Goal: Transaction & Acquisition: Purchase product/service

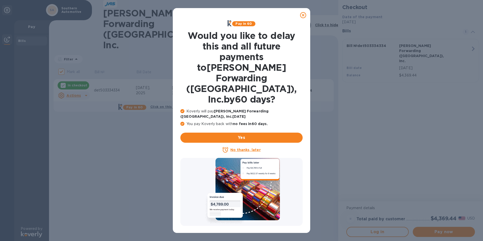
click at [304, 16] on icon at bounding box center [303, 15] width 6 height 6
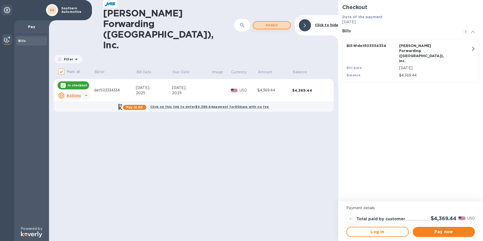
click at [276, 22] on span "Add bill" at bounding box center [272, 25] width 29 height 6
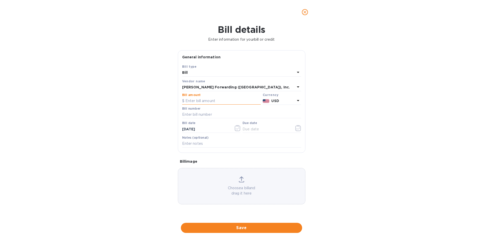
click at [202, 102] on input "text" at bounding box center [221, 101] width 79 height 8
type input "16,118.82"
type input "det503340698"
click at [237, 129] on icon "button" at bounding box center [238, 128] width 6 height 6
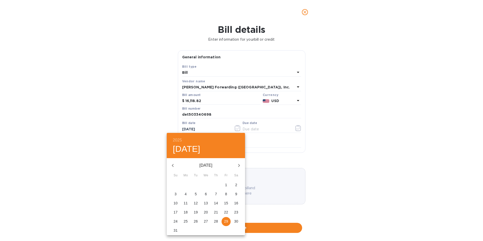
click at [204, 194] on span "6" at bounding box center [205, 194] width 9 height 5
type input "[DATE]"
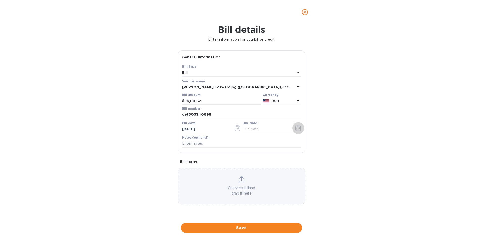
click at [298, 128] on icon "button" at bounding box center [298, 128] width 6 height 6
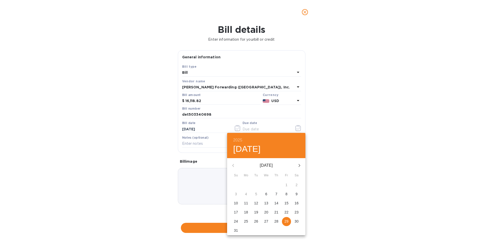
click at [300, 166] on icon "button" at bounding box center [300, 165] width 2 height 3
click at [286, 185] on p "5" at bounding box center [287, 184] width 2 height 5
type input "[DATE]"
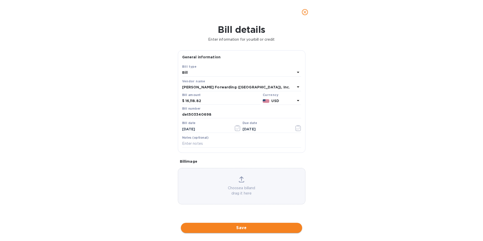
click at [246, 227] on span "Save" at bounding box center [241, 228] width 113 height 6
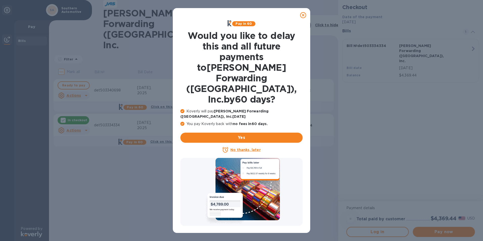
click at [304, 13] on icon at bounding box center [303, 15] width 6 height 6
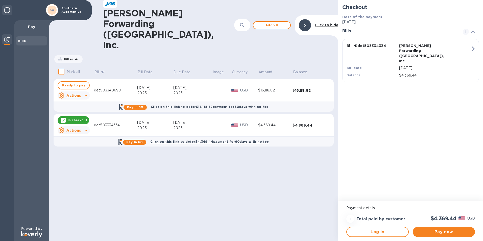
click at [104, 123] on div "det503334334" at bounding box center [115, 125] width 43 height 5
click at [74, 118] on p "In checkout" at bounding box center [77, 120] width 19 height 4
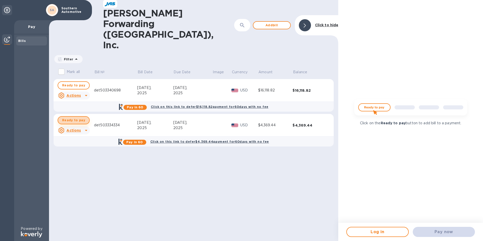
click at [81, 117] on span "Ready to pay" at bounding box center [73, 120] width 23 height 6
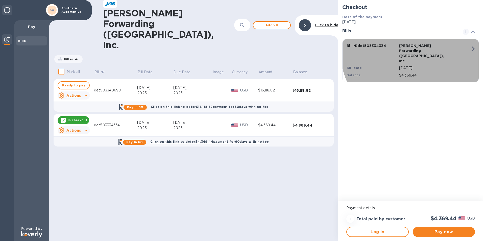
click at [417, 65] on p "[DATE]" at bounding box center [435, 67] width 72 height 5
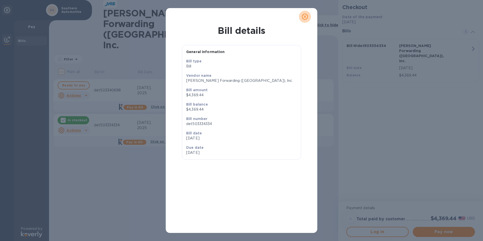
click at [305, 15] on icon "close" at bounding box center [305, 16] width 5 height 5
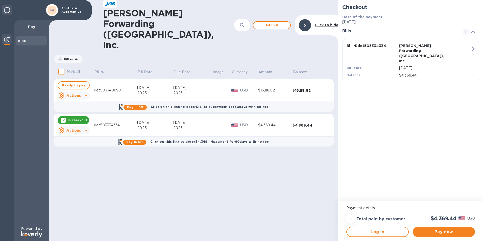
click at [77, 128] on u "Actions" at bounding box center [73, 130] width 14 height 4
click at [81, 123] on b "Open bill" at bounding box center [80, 122] width 17 height 4
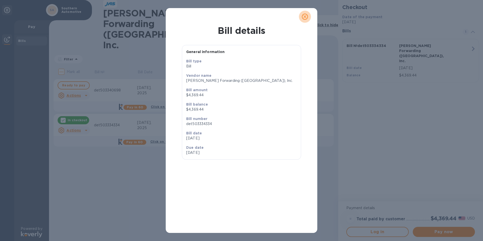
click at [305, 16] on icon "close" at bounding box center [305, 16] width 3 height 3
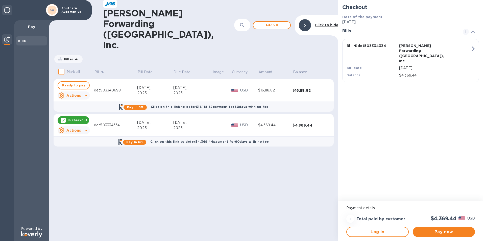
click at [85, 127] on icon at bounding box center [86, 130] width 6 height 6
click at [80, 135] on b "Delete" at bounding box center [78, 134] width 13 height 4
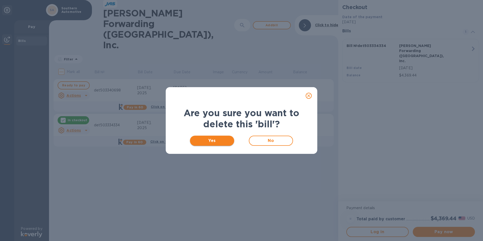
click at [213, 144] on button "Yes" at bounding box center [212, 141] width 44 height 10
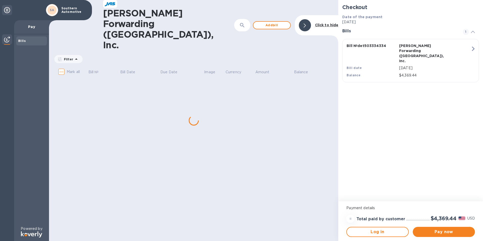
checkbox input "true"
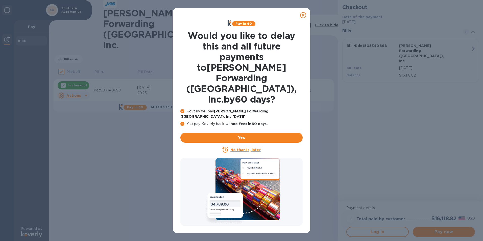
click at [303, 13] on icon at bounding box center [303, 15] width 6 height 6
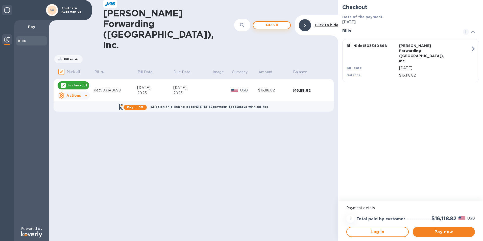
click at [277, 22] on span "Add bill" at bounding box center [272, 25] width 29 height 6
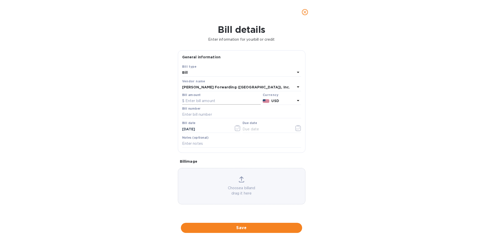
click at [194, 99] on input "text" at bounding box center [221, 101] width 79 height 8
type input "4,369.44"
type input "det503334334"
click at [237, 129] on icon "button" at bounding box center [238, 128] width 6 height 6
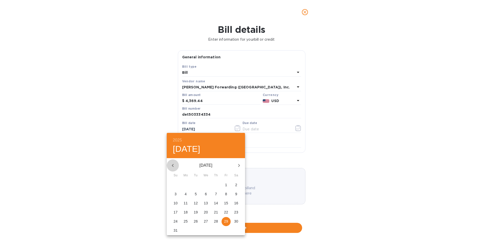
click at [173, 164] on icon "button" at bounding box center [173, 166] width 6 height 6
click at [214, 221] on p "31" at bounding box center [216, 221] width 4 height 5
type input "[DATE]"
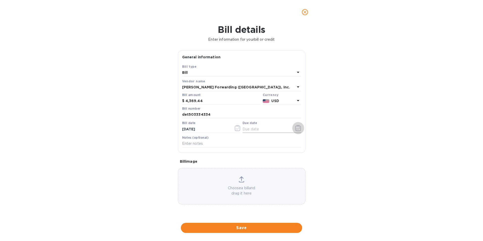
click at [298, 127] on icon "button" at bounding box center [298, 128] width 6 height 6
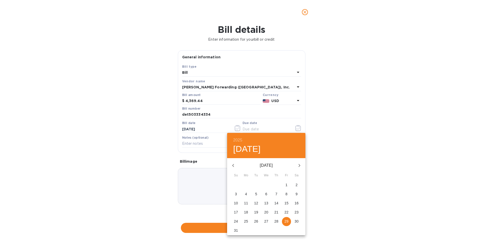
click at [297, 222] on p "30" at bounding box center [297, 221] width 4 height 5
type input "[DATE]"
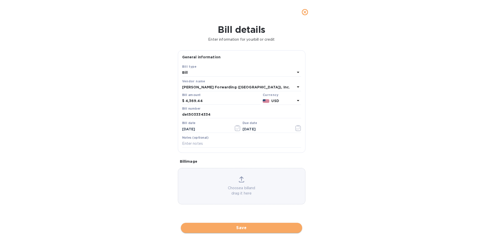
click at [242, 228] on span "Save" at bounding box center [241, 228] width 113 height 6
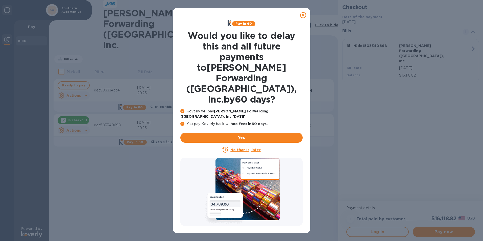
click at [305, 15] on icon at bounding box center [303, 15] width 6 height 6
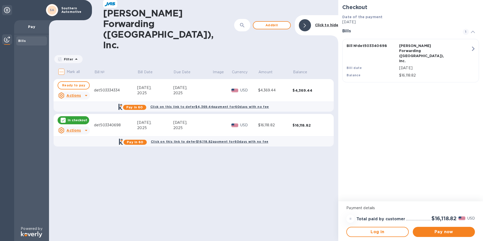
click at [81, 118] on p "In checkout" at bounding box center [77, 120] width 19 height 4
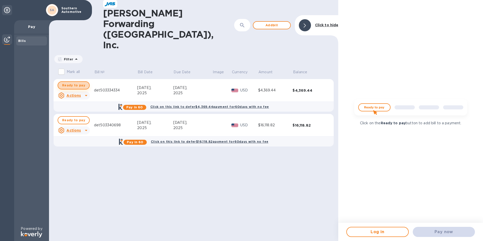
click at [78, 82] on span "Ready to pay" at bounding box center [73, 85] width 23 height 6
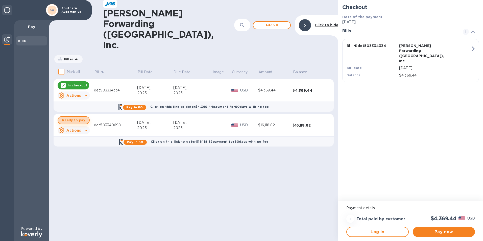
click at [74, 117] on span "Ready to pay" at bounding box center [73, 120] width 23 height 6
checkbox input "true"
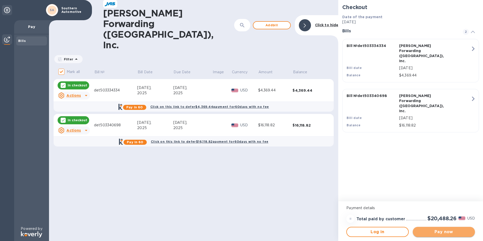
click at [434, 232] on span "Pay now" at bounding box center [444, 232] width 54 height 6
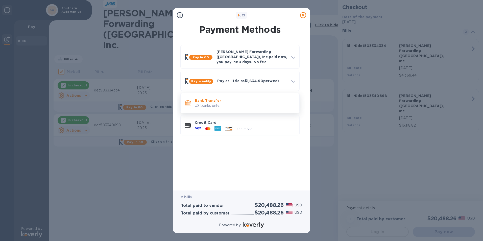
click at [203, 103] on p "US banks only." at bounding box center [245, 105] width 101 height 5
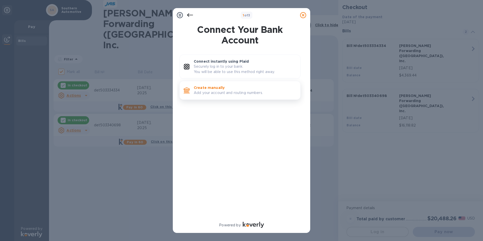
click at [207, 91] on p "Add your account and routing numbers." at bounding box center [245, 92] width 103 height 5
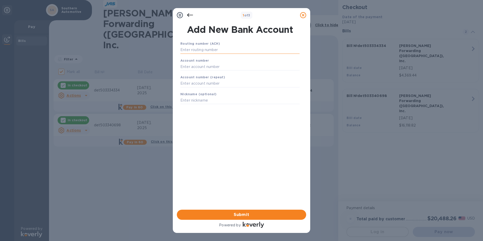
click at [187, 49] on input "text" at bounding box center [239, 50] width 119 height 8
type input "072402652"
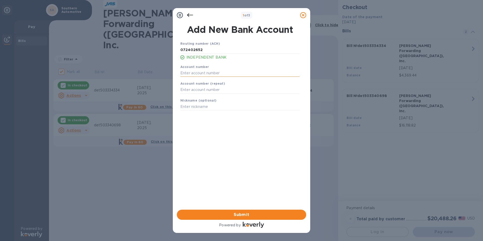
click at [188, 74] on input "text" at bounding box center [239, 73] width 119 height 8
type input "001368000"
click at [186, 89] on input "text" at bounding box center [239, 90] width 119 height 8
type input "001368000"
click at [190, 107] on input "text" at bounding box center [239, 107] width 119 height 8
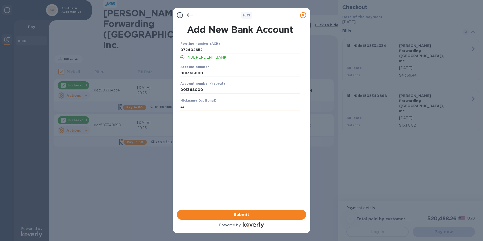
type input "s"
type input "SAW-General"
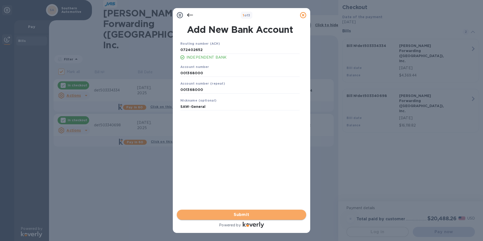
click at [245, 215] on span "Submit" at bounding box center [241, 215] width 121 height 6
